Goal: Transaction & Acquisition: Purchase product/service

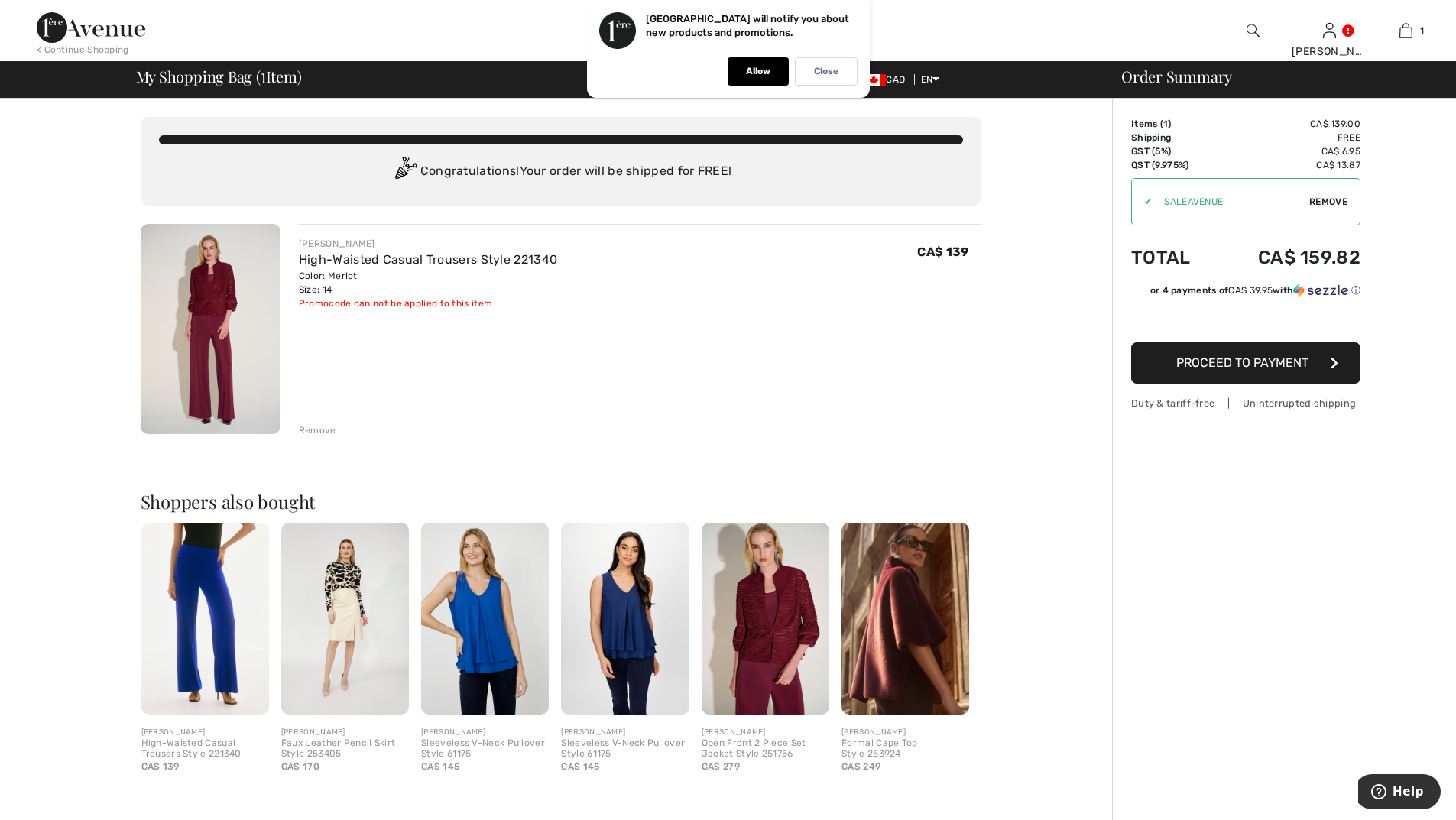
click at [1207, 358] on span "Proceed to Payment" at bounding box center [1241, 362] width 132 height 14
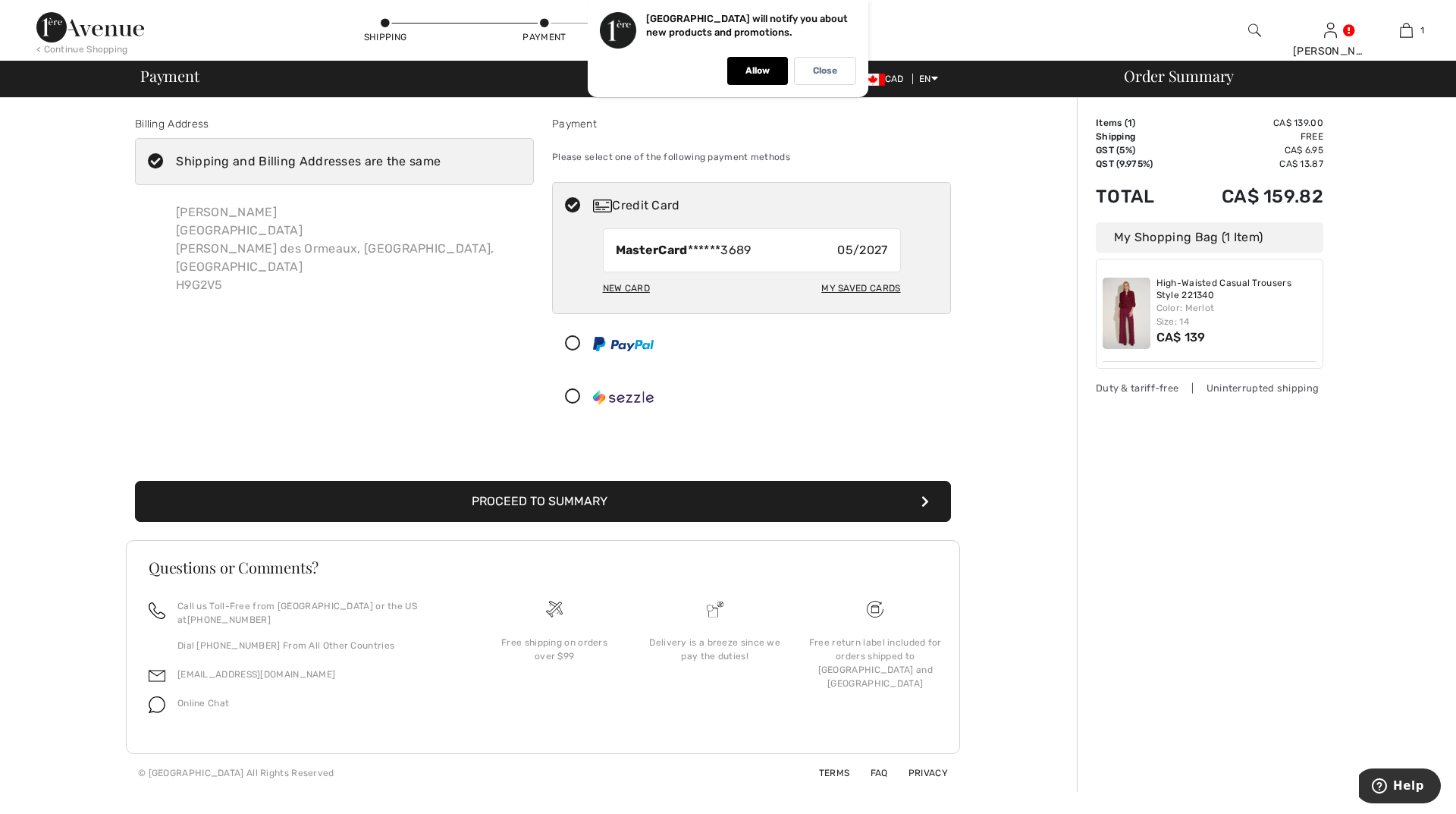
click at [628, 282] on div "New Card" at bounding box center [626, 288] width 47 height 25
radio input "true"
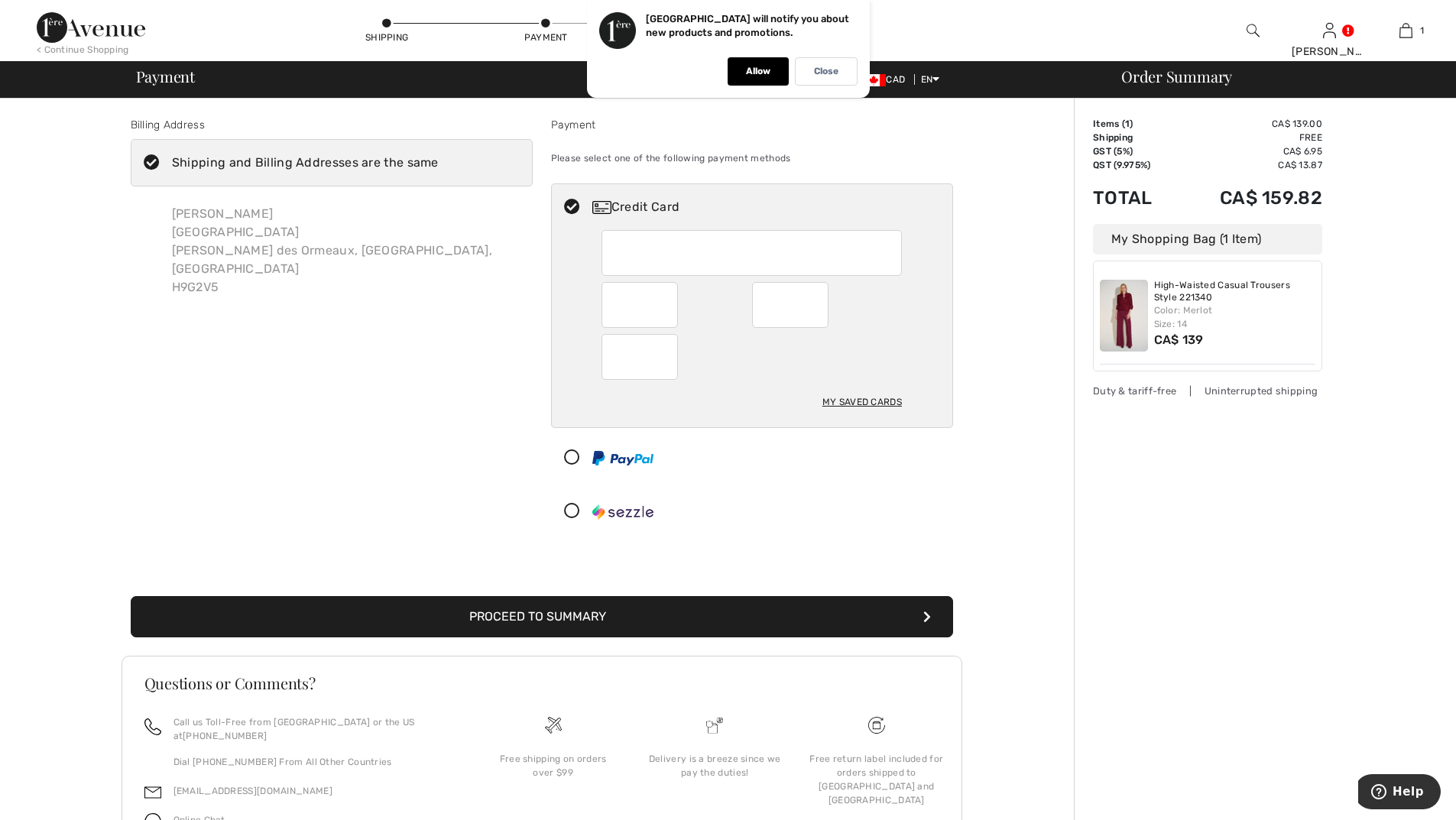
click at [53, 17] on div "Log out Are you sure you want to logout? Logout < Continue Shopping Shipping Pa…" at bounding box center [728, 454] width 1456 height 909
click at [590, 614] on button "Proceed to Summary" at bounding box center [541, 616] width 822 height 41
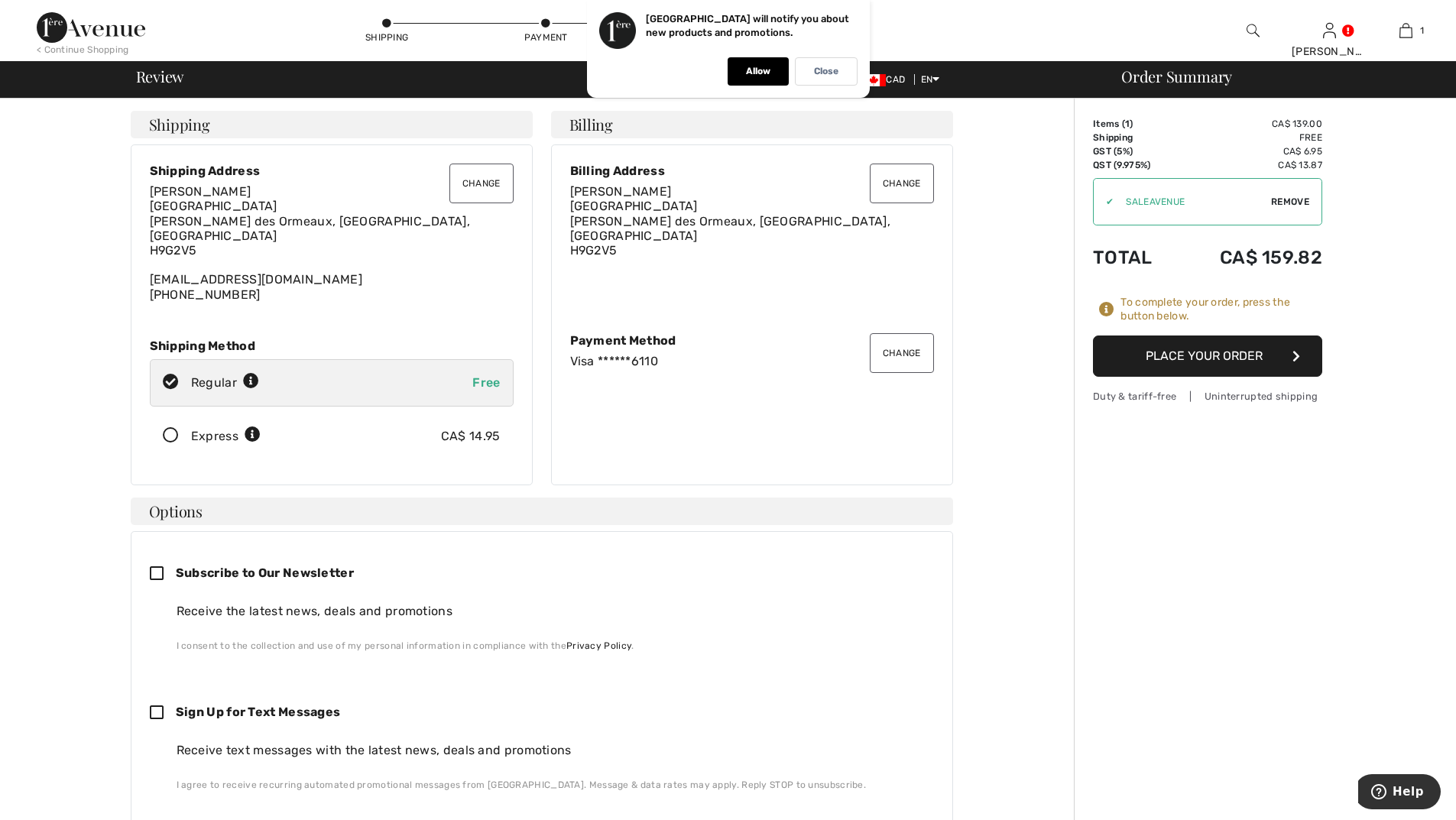
click at [1201, 357] on button "Place Your Order" at bounding box center [1207, 355] width 229 height 41
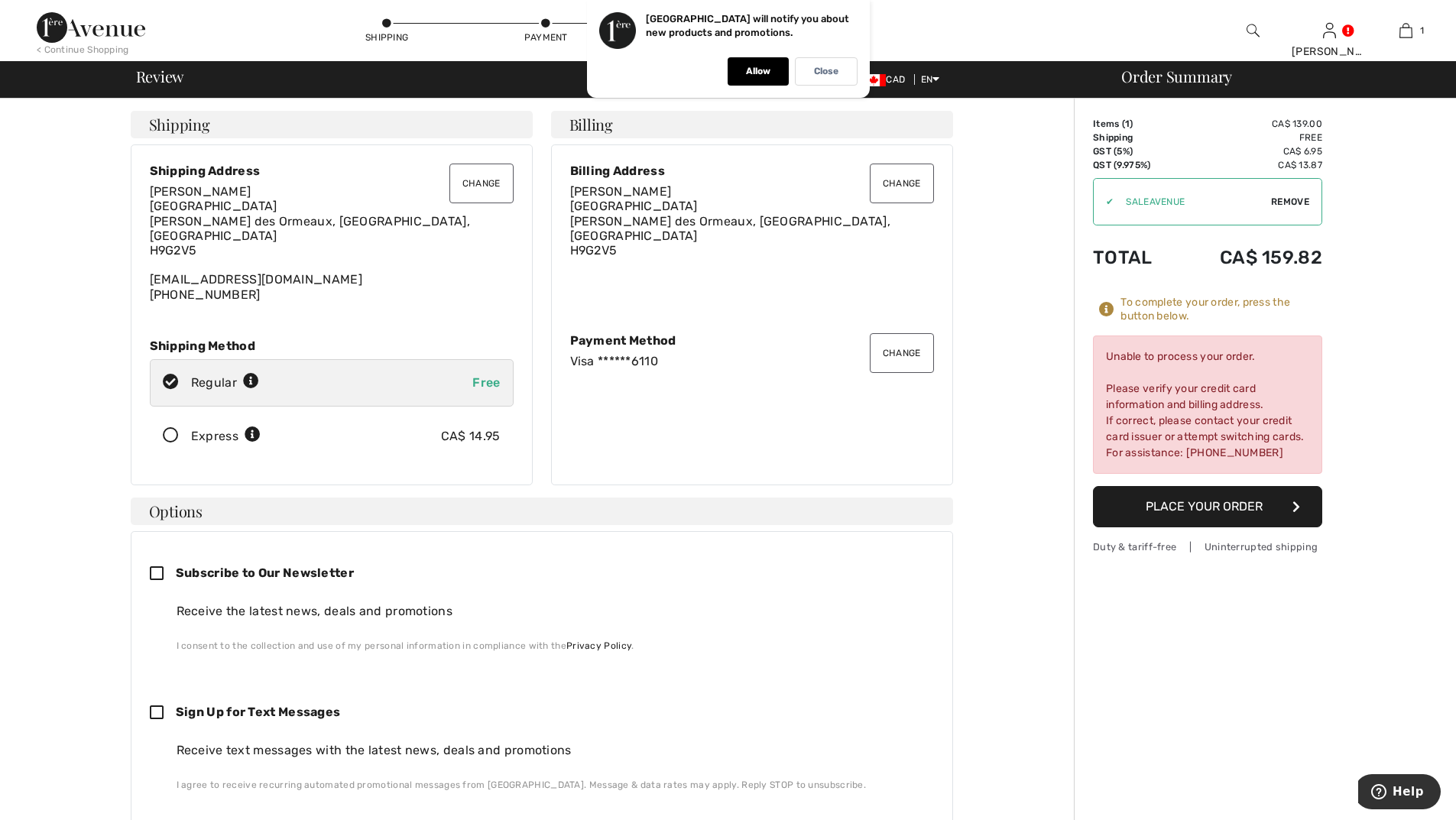
click at [902, 345] on button "Change" at bounding box center [902, 353] width 65 height 40
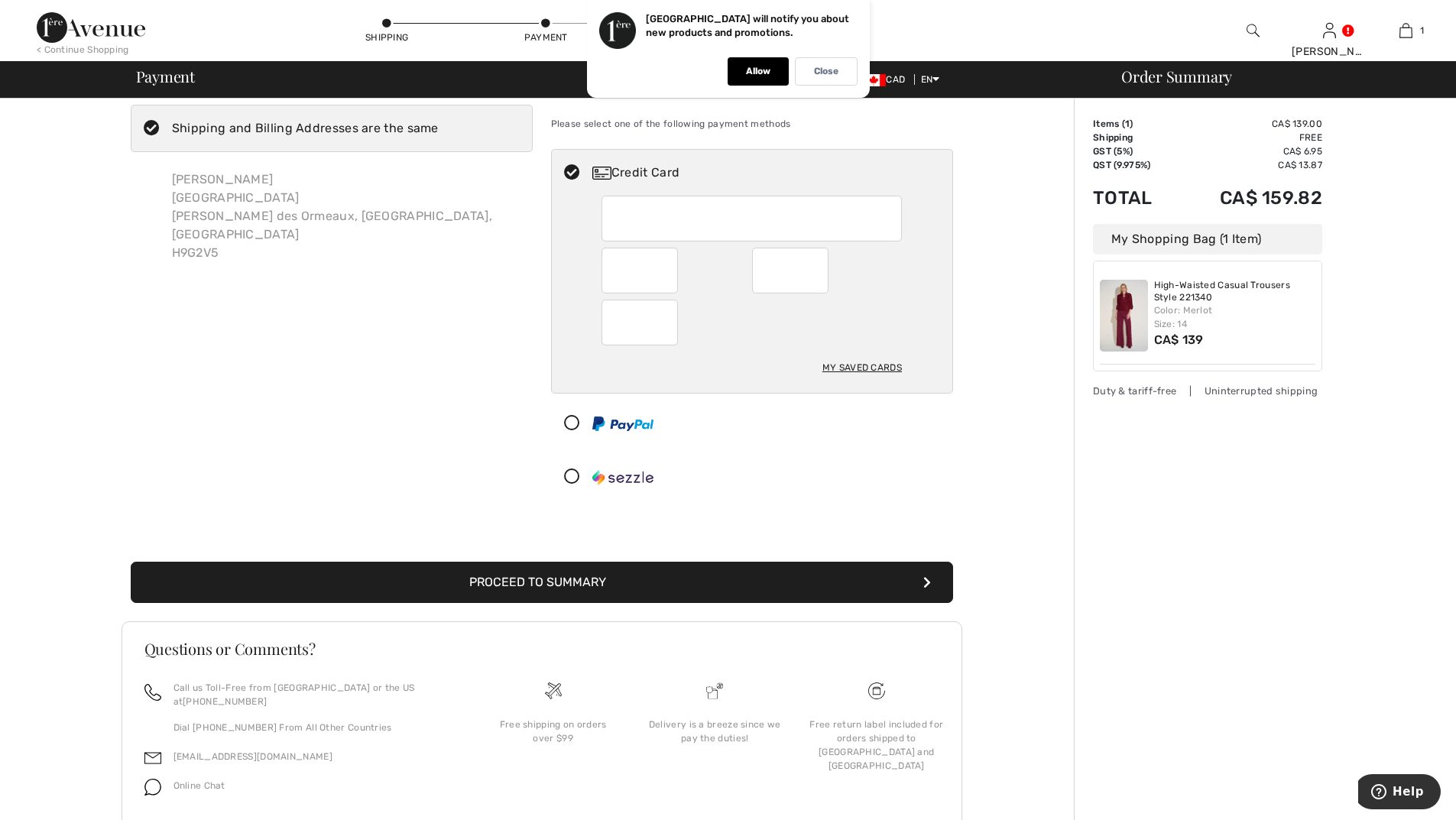
scroll to position [76, 0]
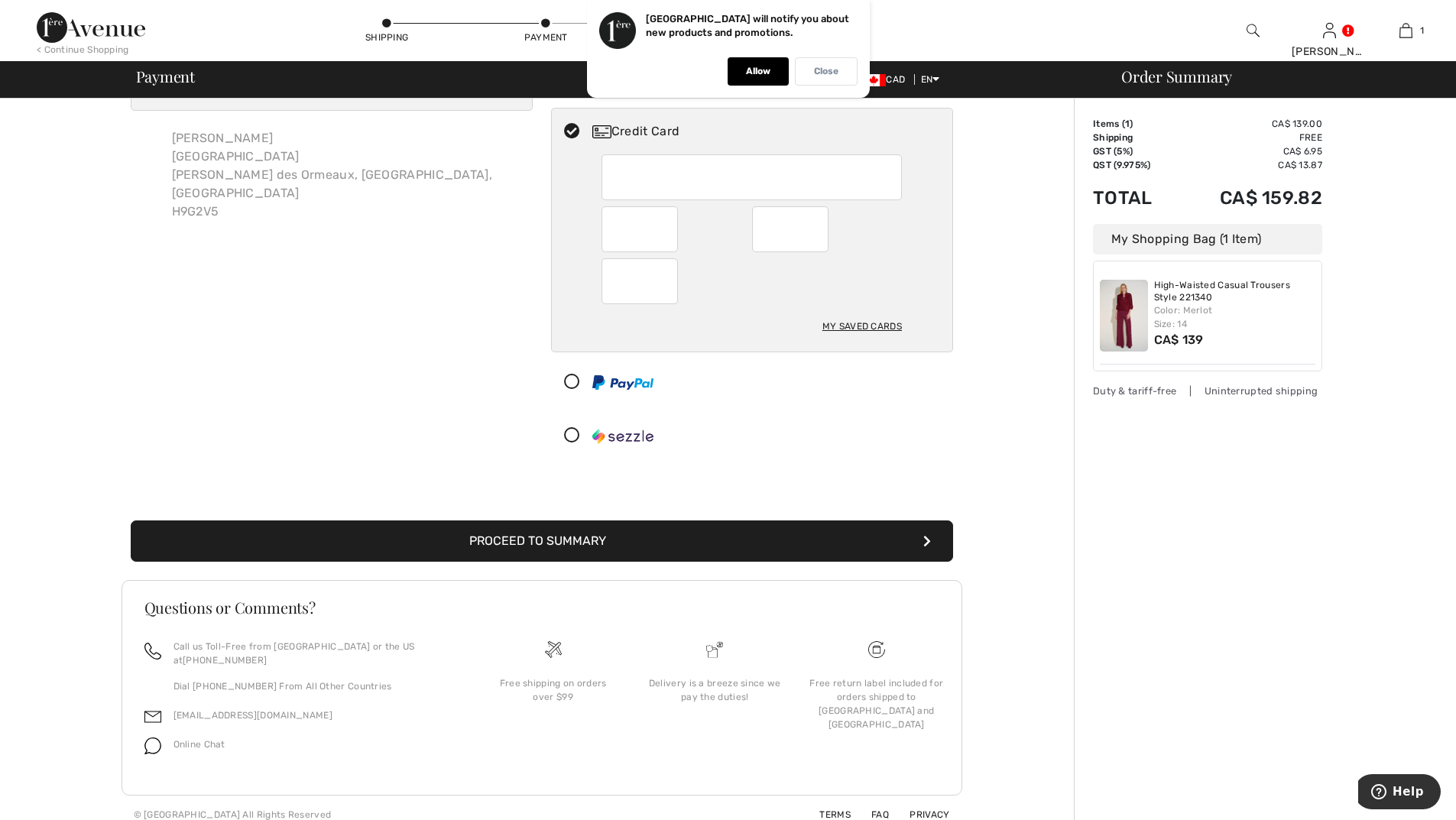
click at [831, 67] on p "Close" at bounding box center [826, 71] width 25 height 11
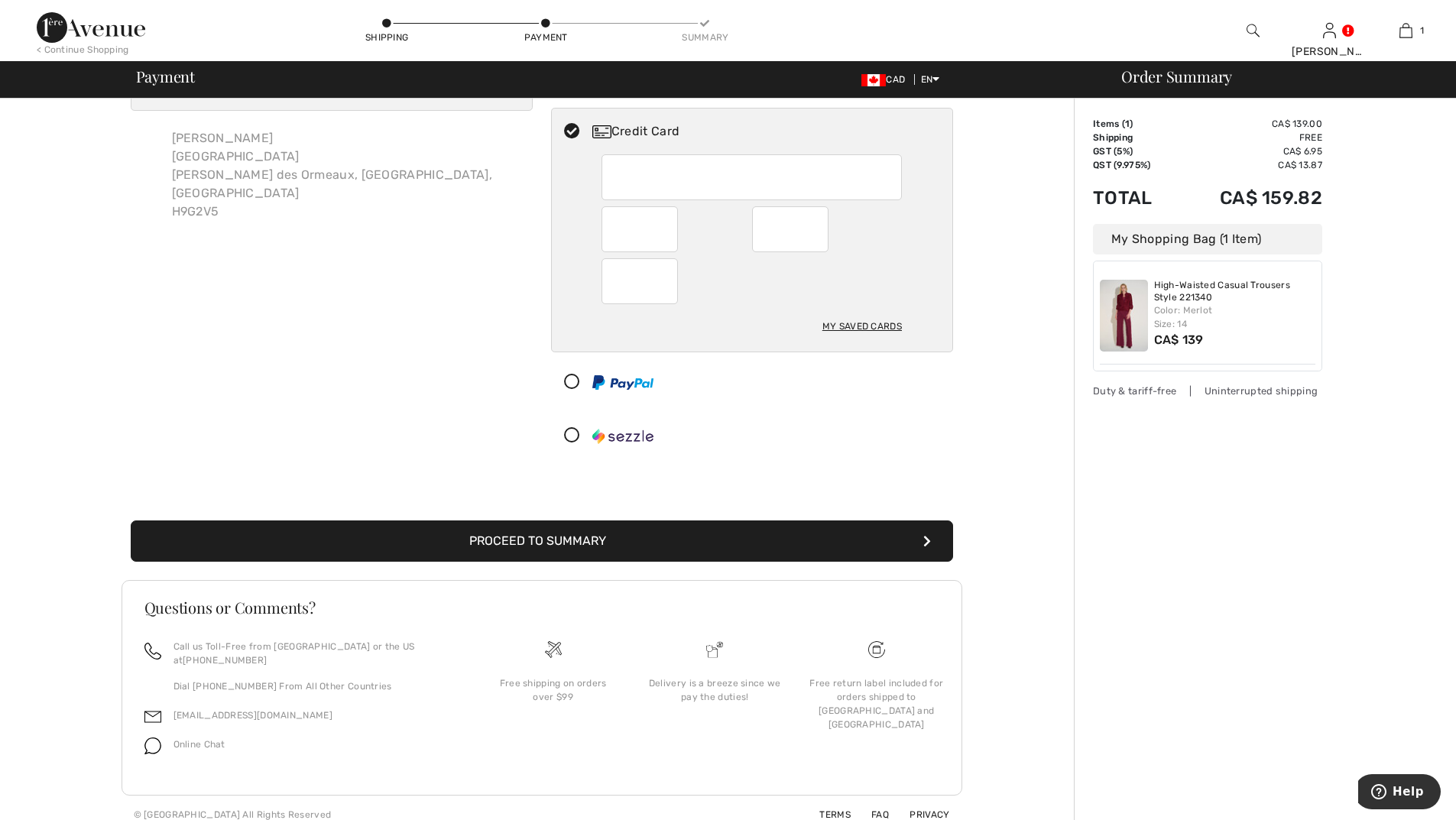
click at [83, 28] on img at bounding box center [91, 28] width 108 height 30
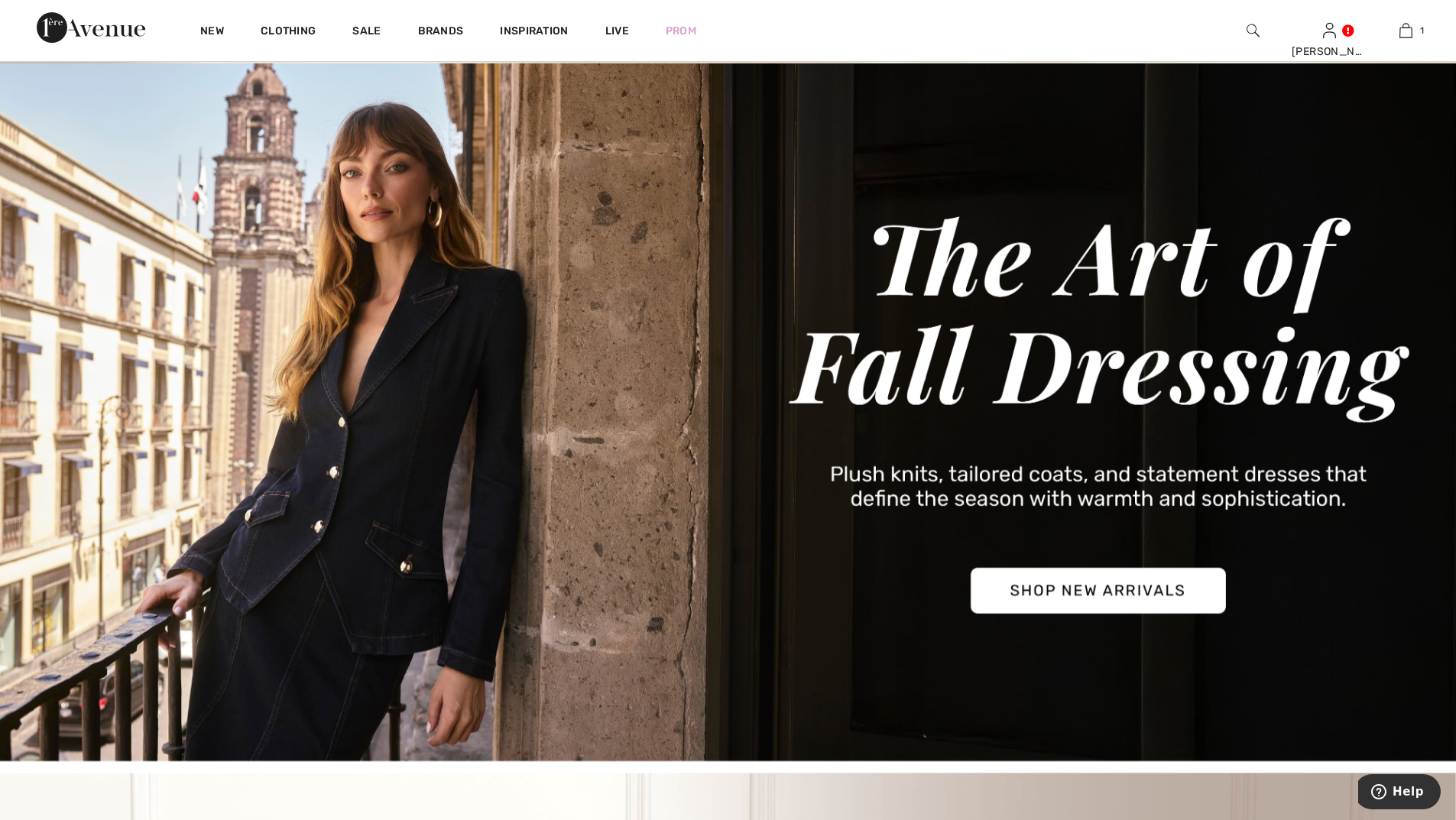
scroll to position [153, 0]
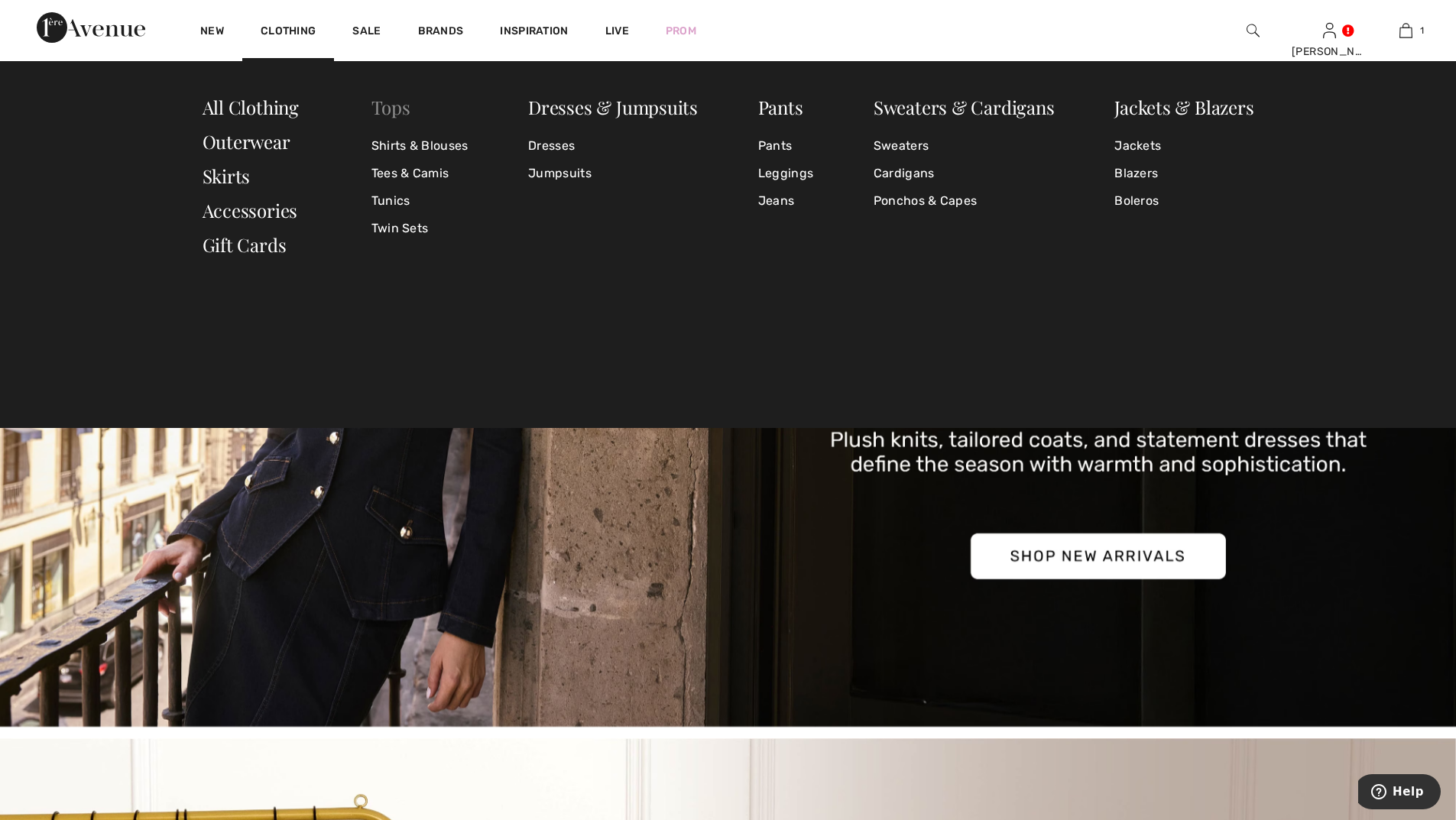
click at [390, 107] on link "Tops" at bounding box center [391, 107] width 39 height 25
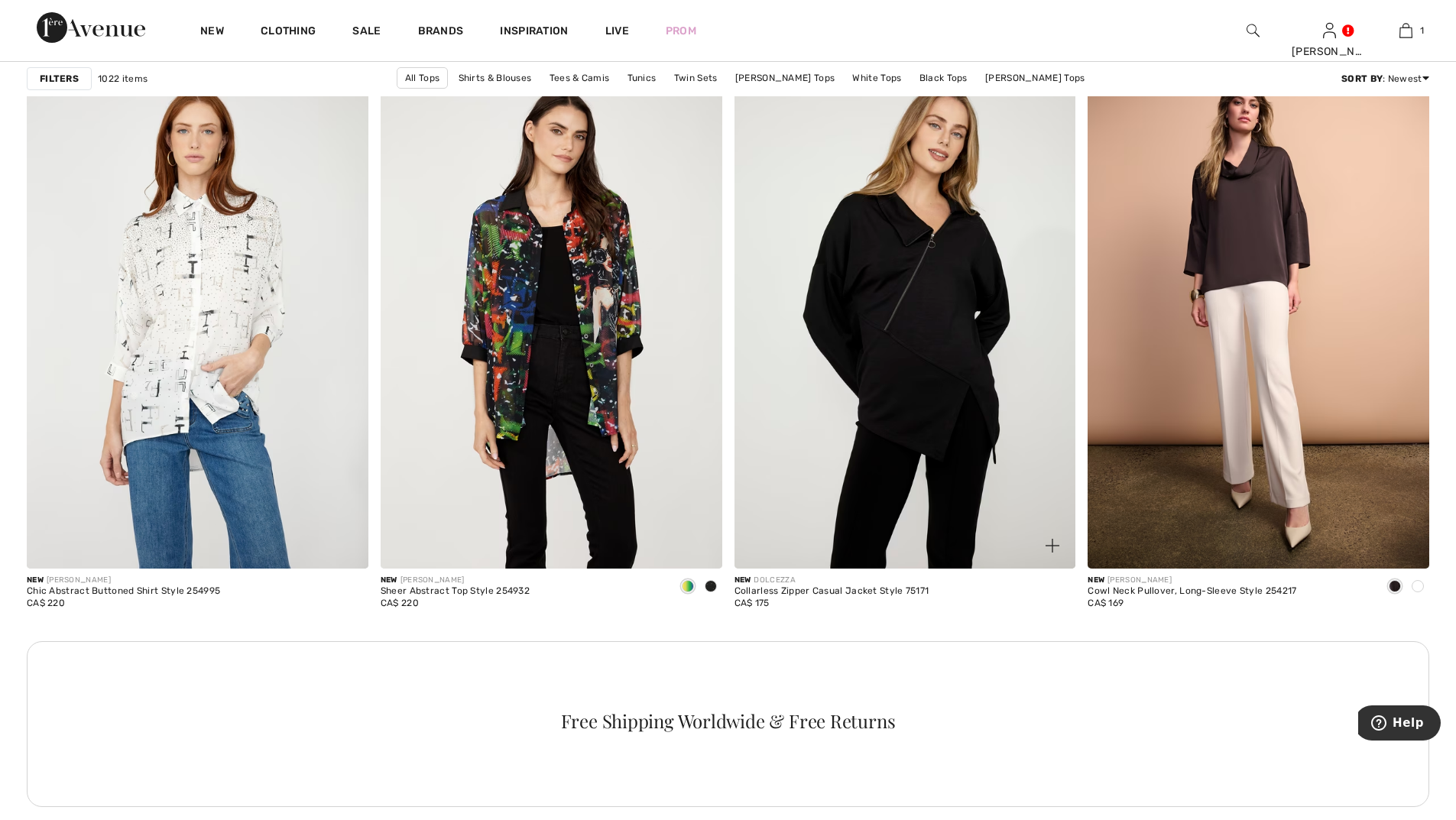
scroll to position [1910, 0]
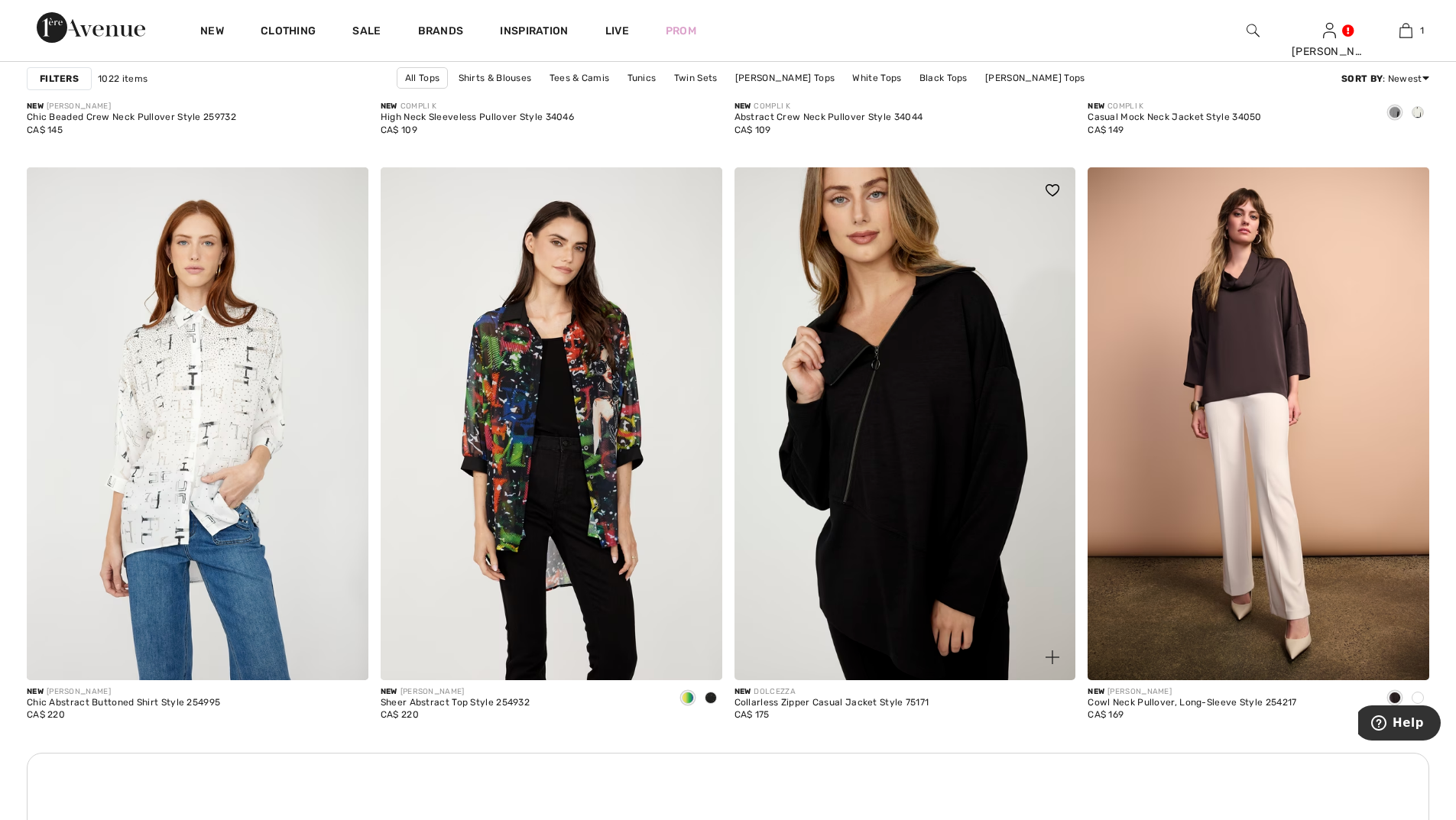
click at [925, 369] on img at bounding box center [905, 423] width 341 height 512
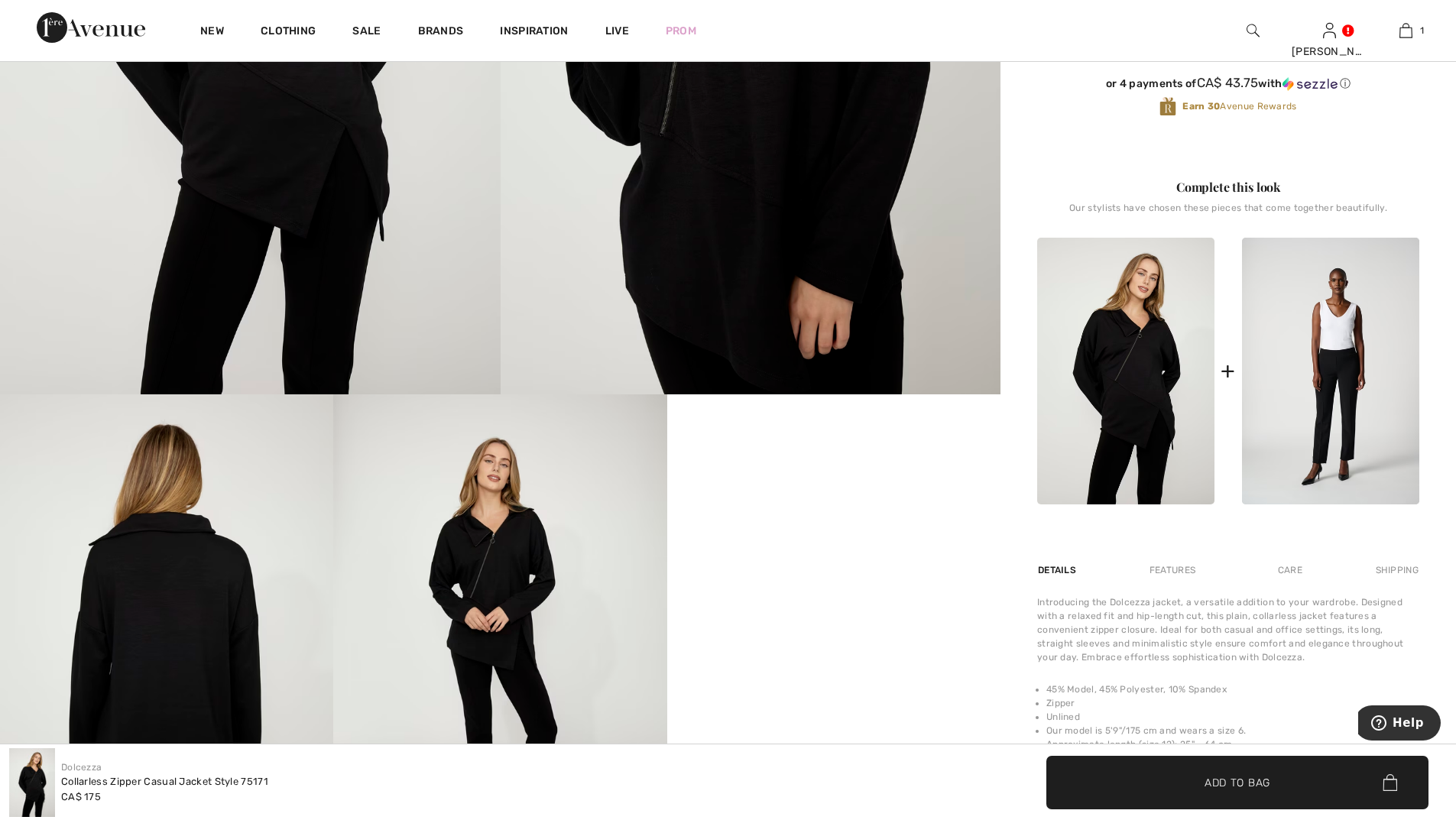
scroll to position [764, 0]
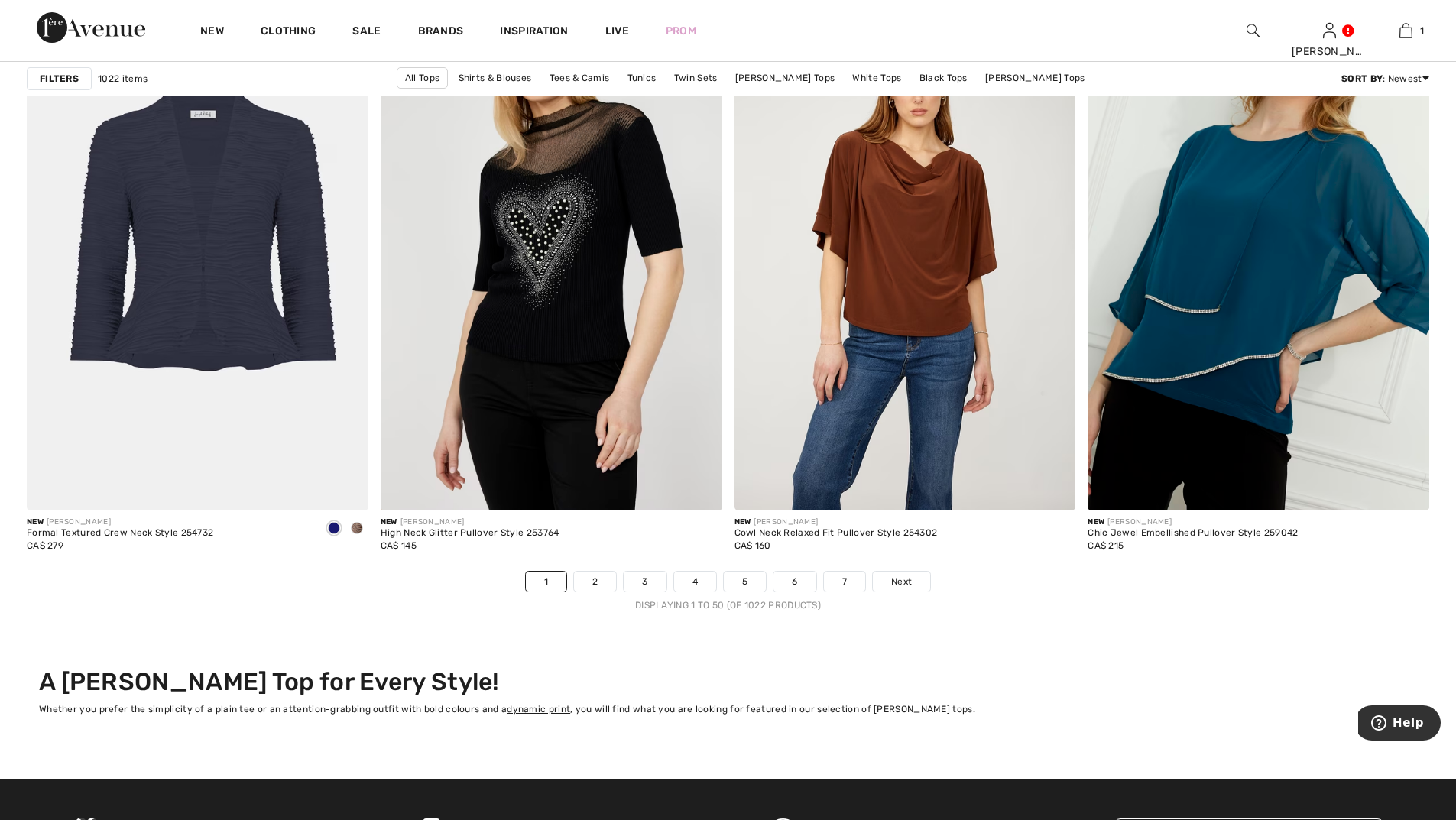
scroll to position [8708, 0]
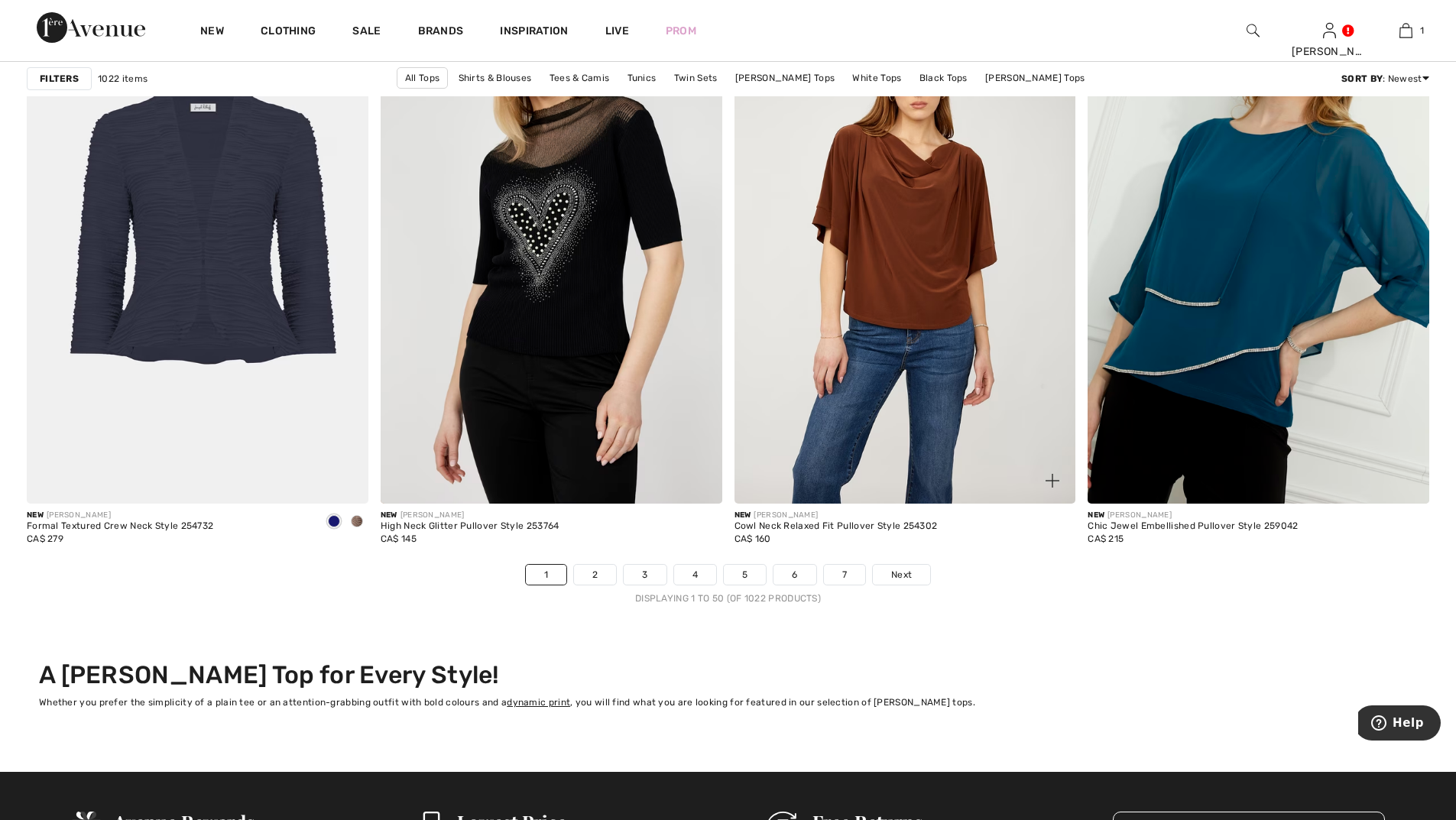
click at [923, 291] on img at bounding box center [905, 247] width 341 height 512
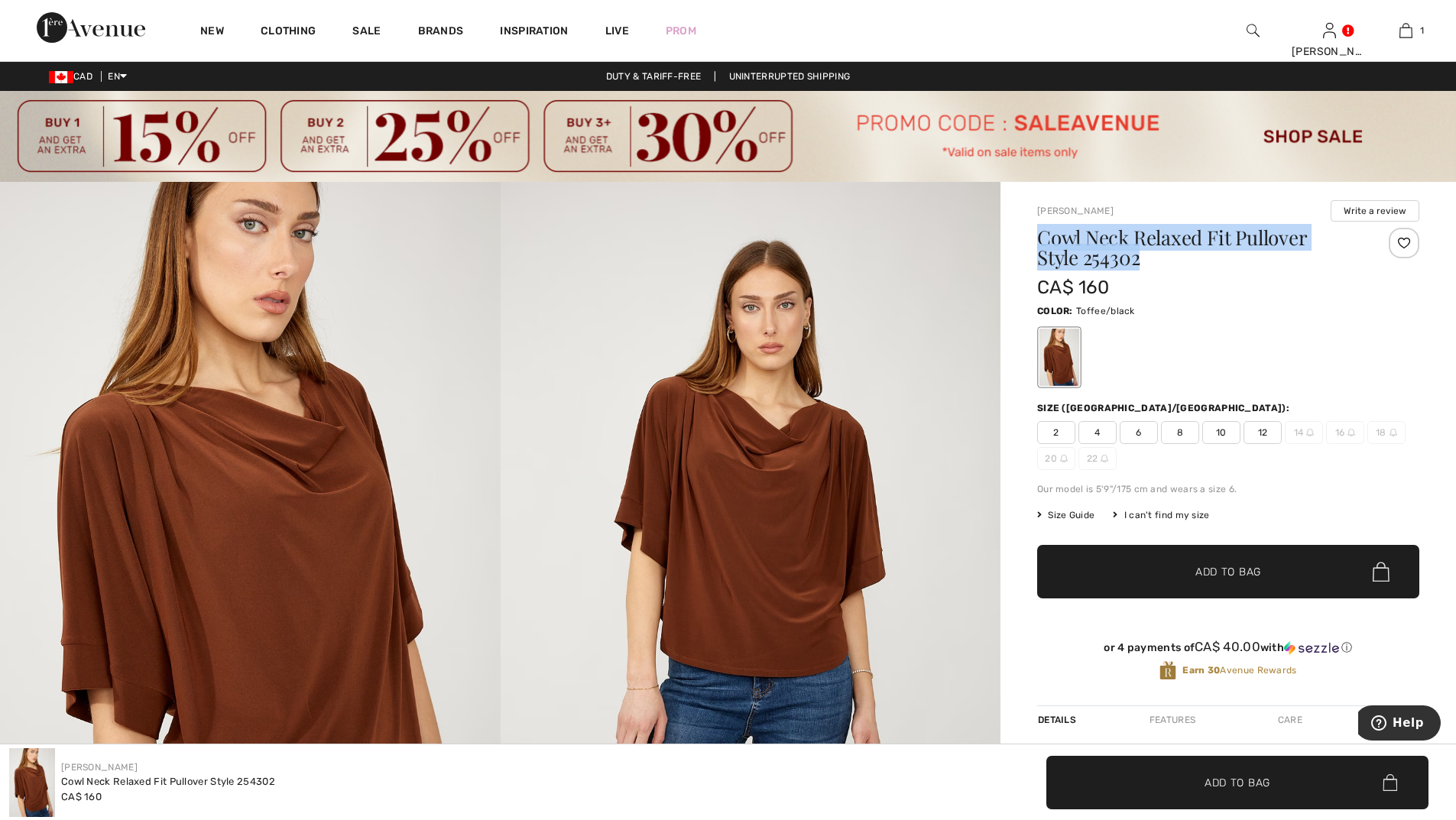
drag, startPoint x: 1031, startPoint y: 227, endPoint x: 1327, endPoint y: 253, distance: 297.1
click at [1327, 253] on div "Frank Lyman Write a review Cowl Neck Relaxed Fit Pullover Style 254302 CA$ 160 …" at bounding box center [1227, 815] width 455 height 1268
copy h1 "Cowl Neck Relaxed Fit Pullover Style 254302"
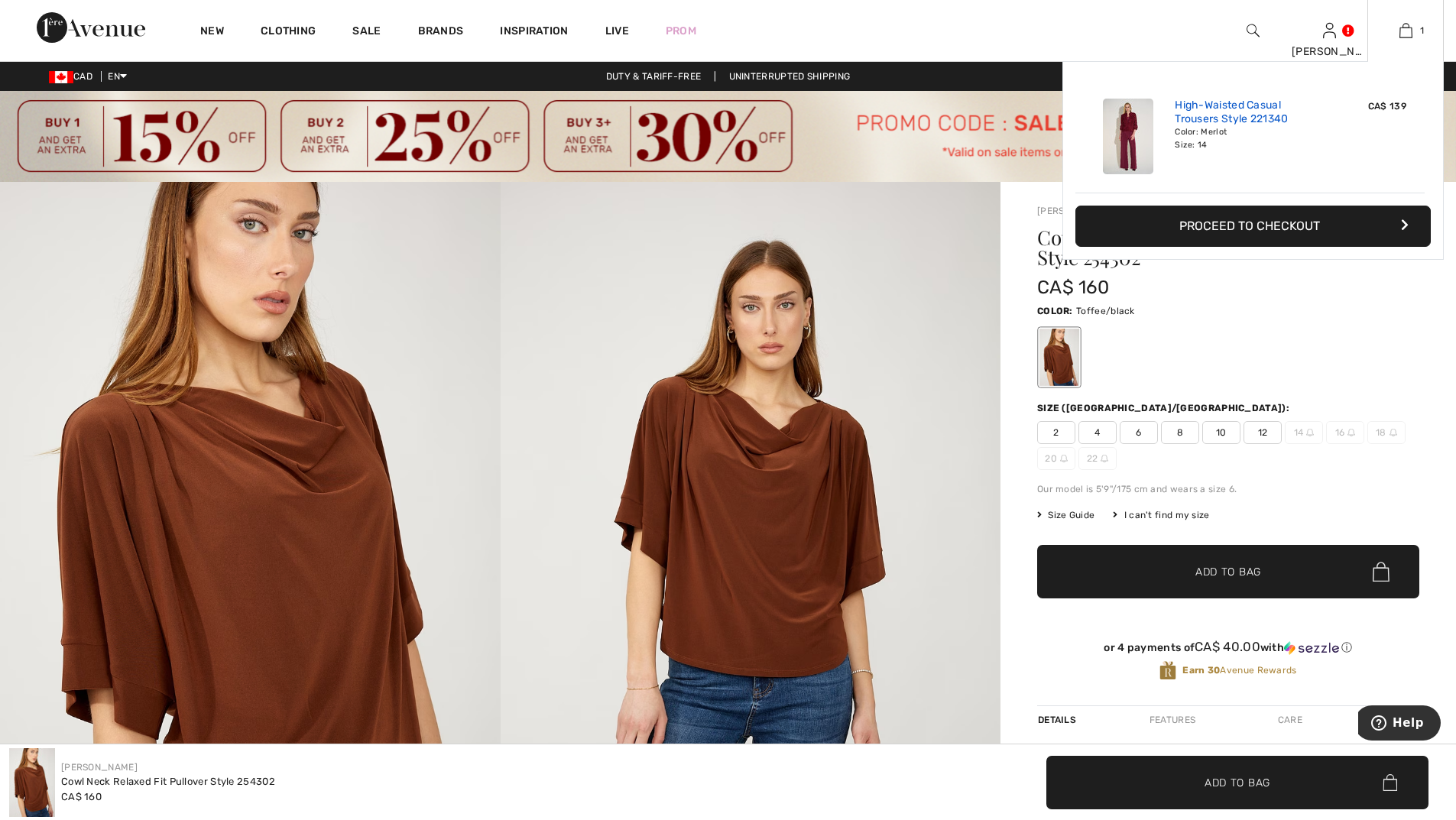
click at [1214, 107] on link "High-Waisted Casual Trousers Style 221340" at bounding box center [1250, 112] width 150 height 28
